Goal: Task Accomplishment & Management: Manage account settings

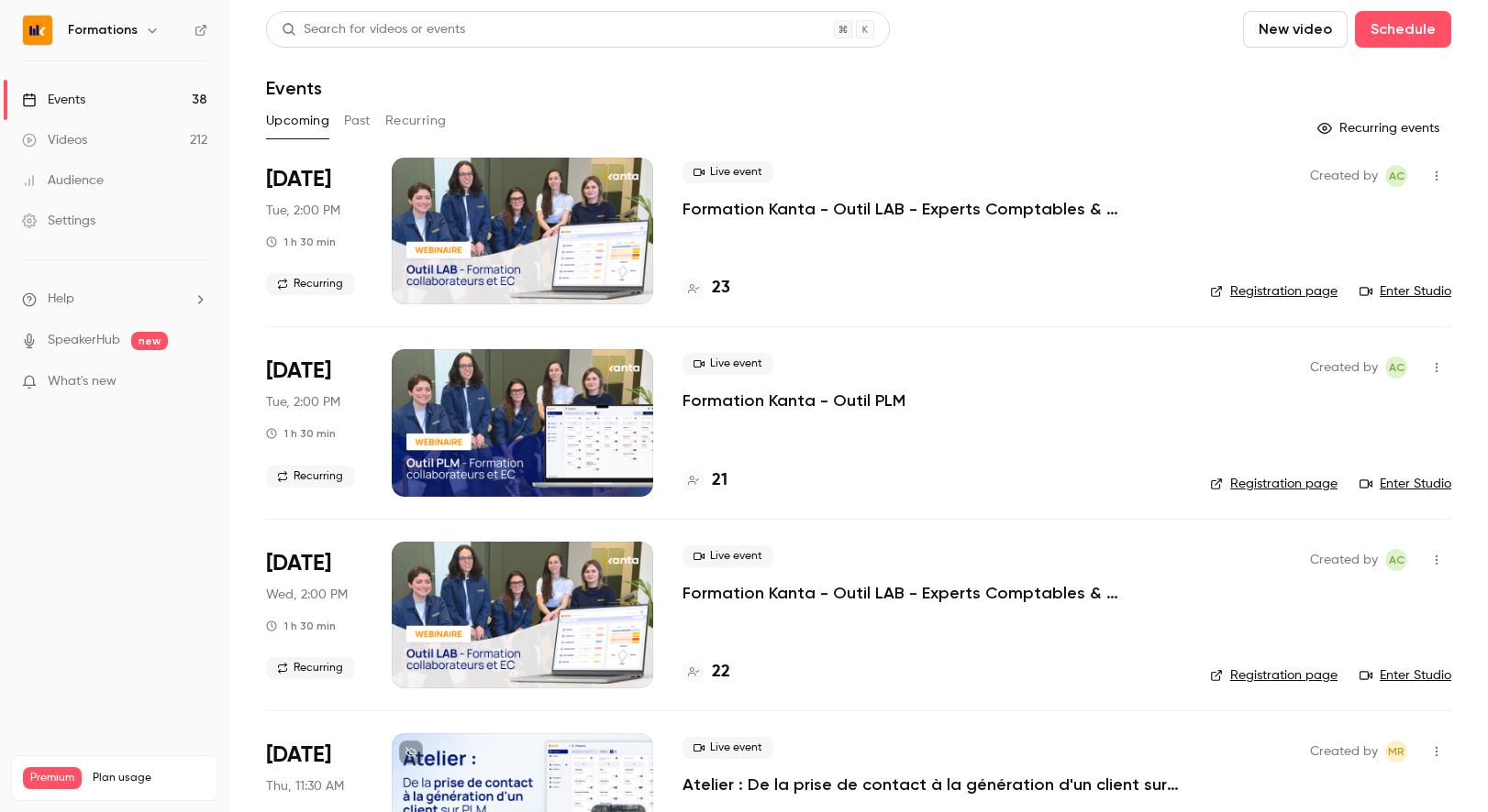
click at [830, 213] on p "Formation Kanta - Outil LAB - Experts Comptables & Collaborateurs" at bounding box center [932, 209] width 498 height 22
click at [720, 289] on h4 "23" at bounding box center [721, 288] width 18 height 25
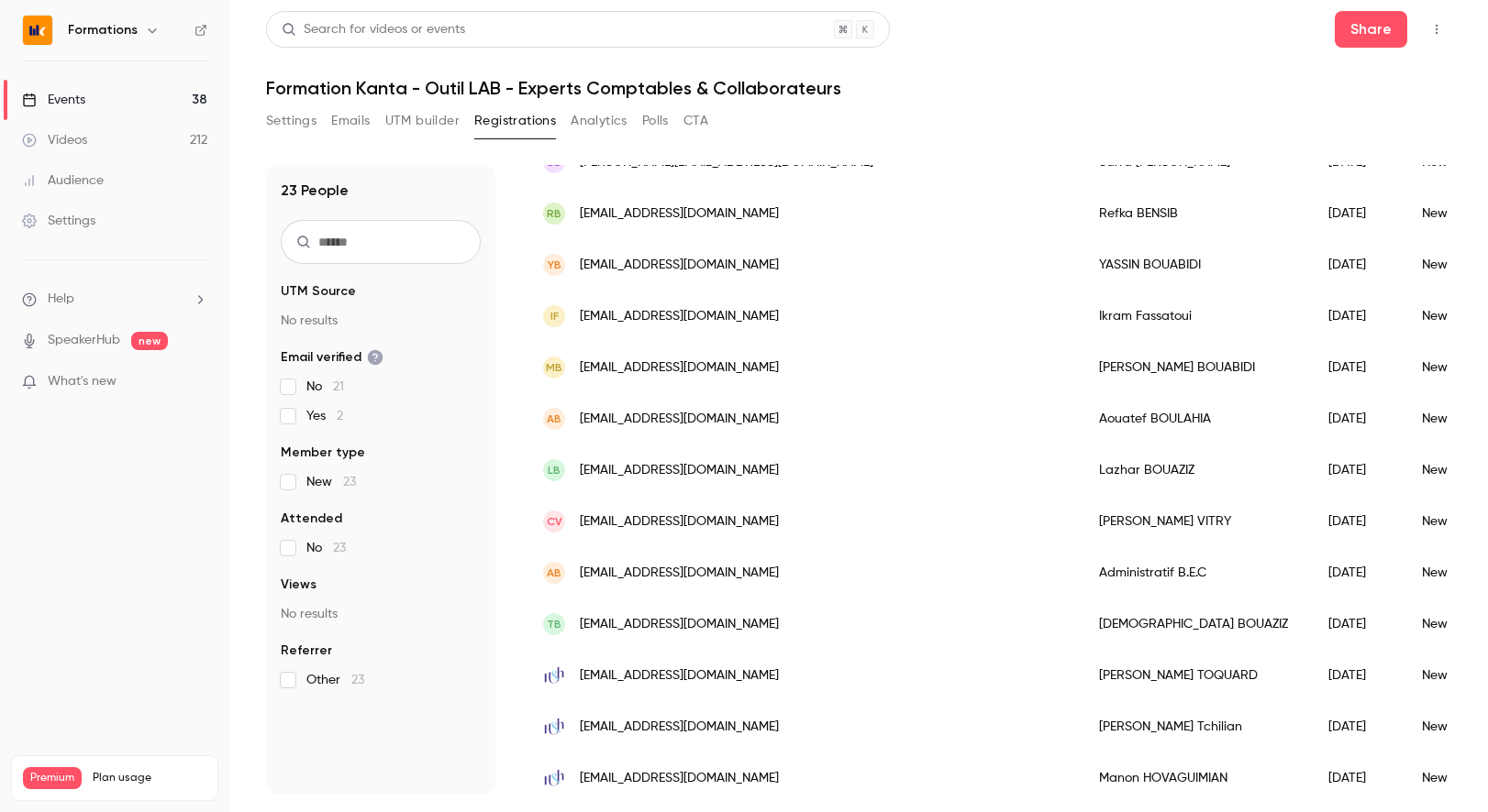
scroll to position [727, 0]
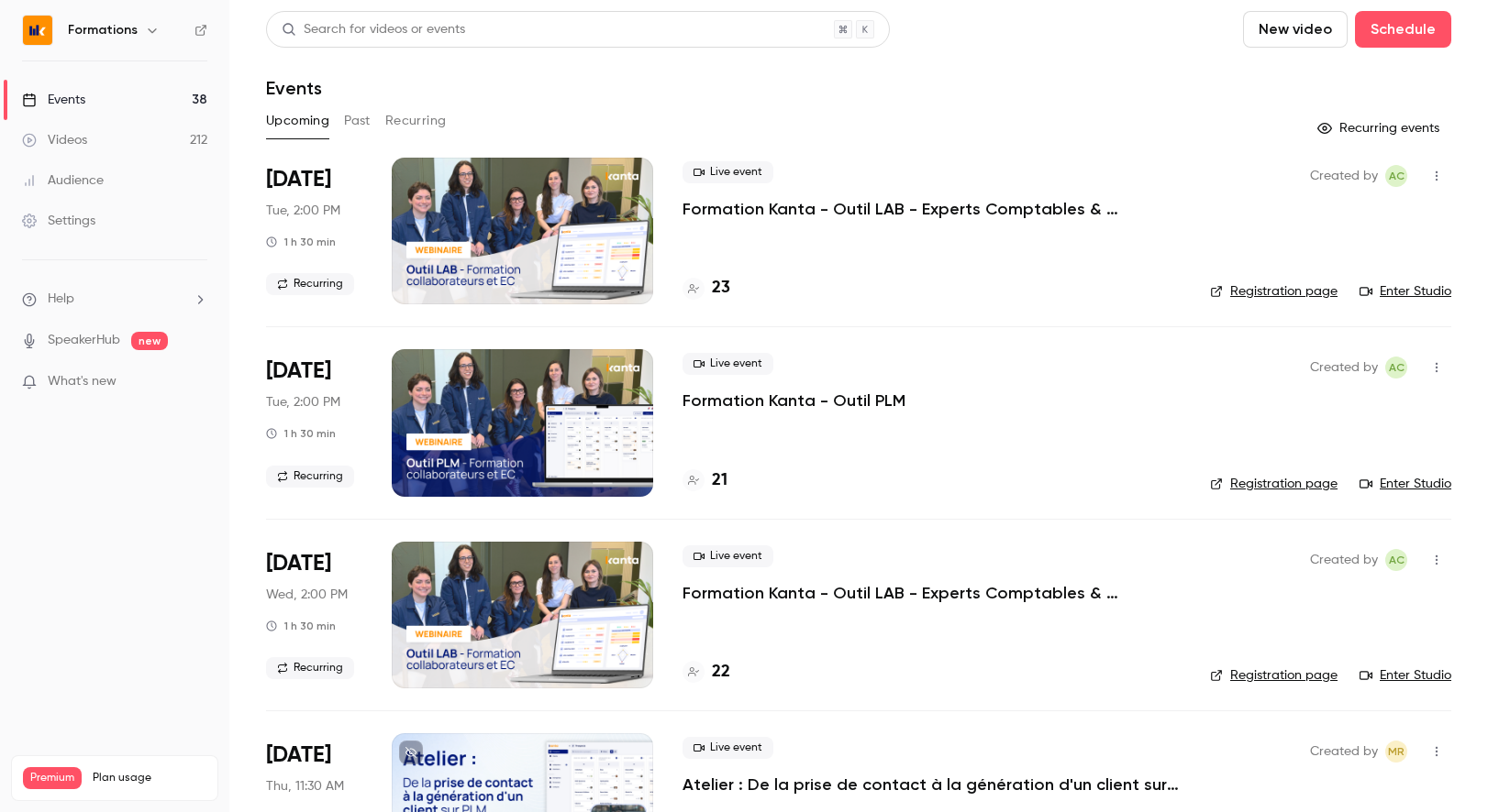
click at [709, 484] on div "21" at bounding box center [705, 480] width 45 height 25
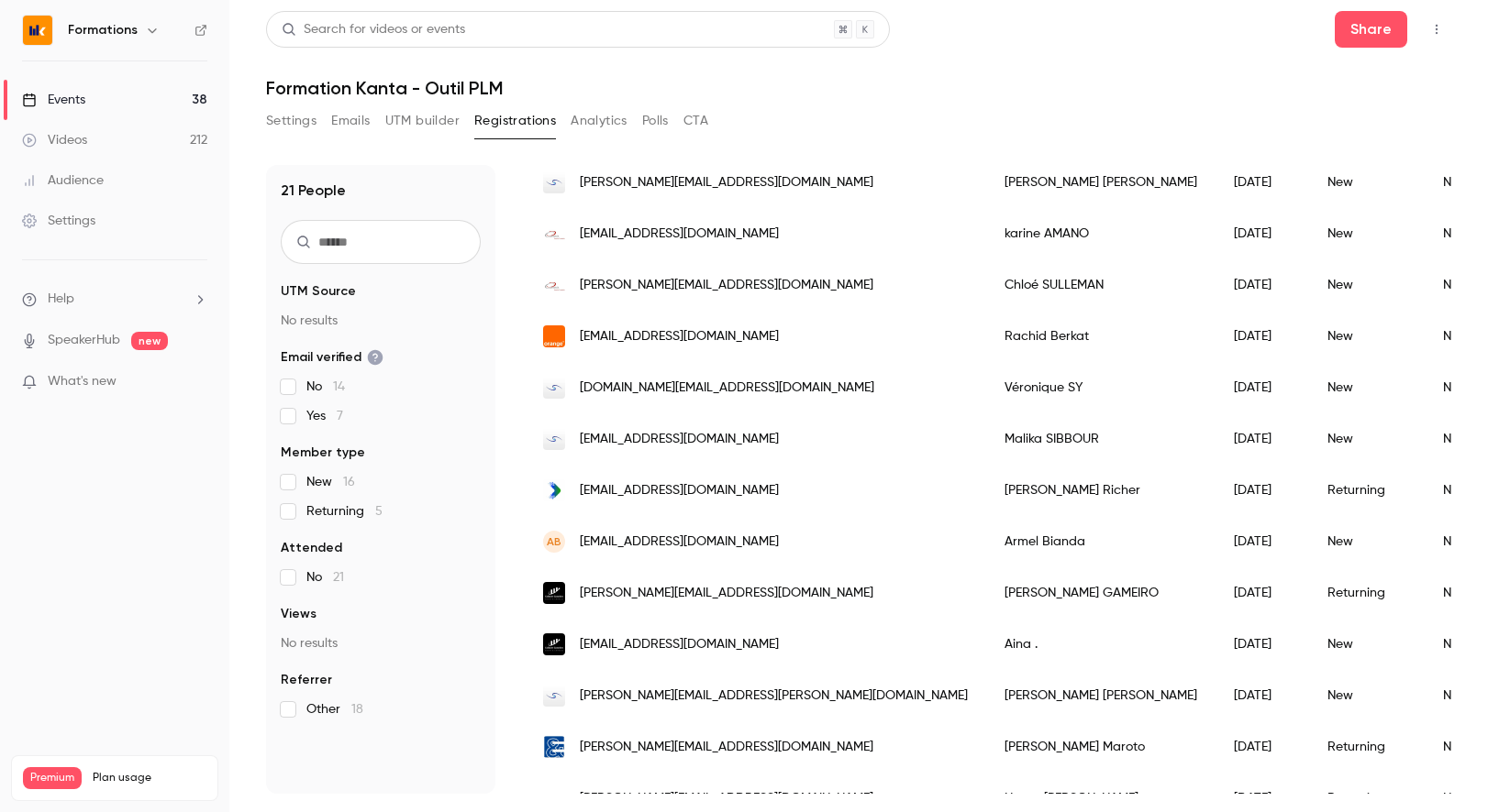
scroll to position [625, 0]
